Goal: Information Seeking & Learning: Check status

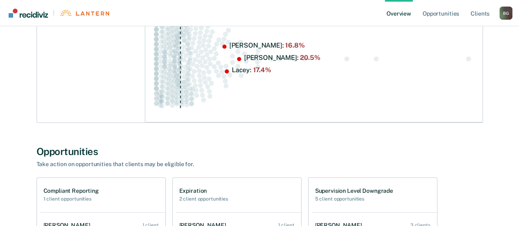
scroll to position [575, 0]
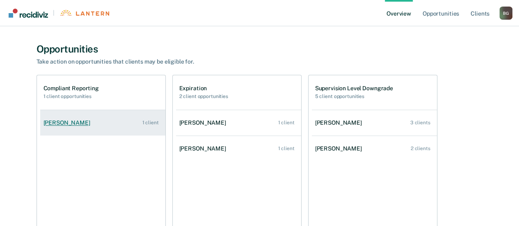
click at [108, 124] on link "[PERSON_NAME] 1 client" at bounding box center [102, 122] width 125 height 23
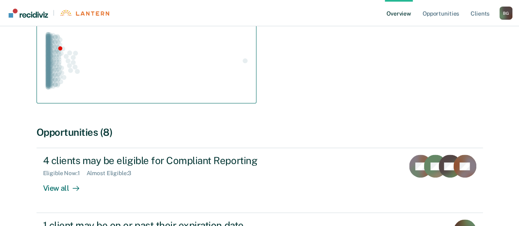
scroll to position [205, 0]
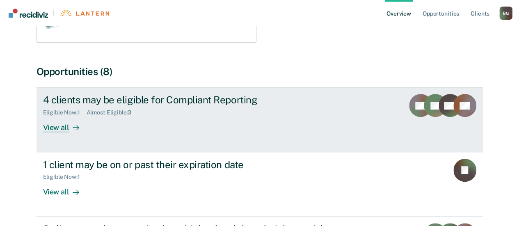
click at [62, 128] on div "View all" at bounding box center [66, 124] width 46 height 16
